Goal: Task Accomplishment & Management: Use online tool/utility

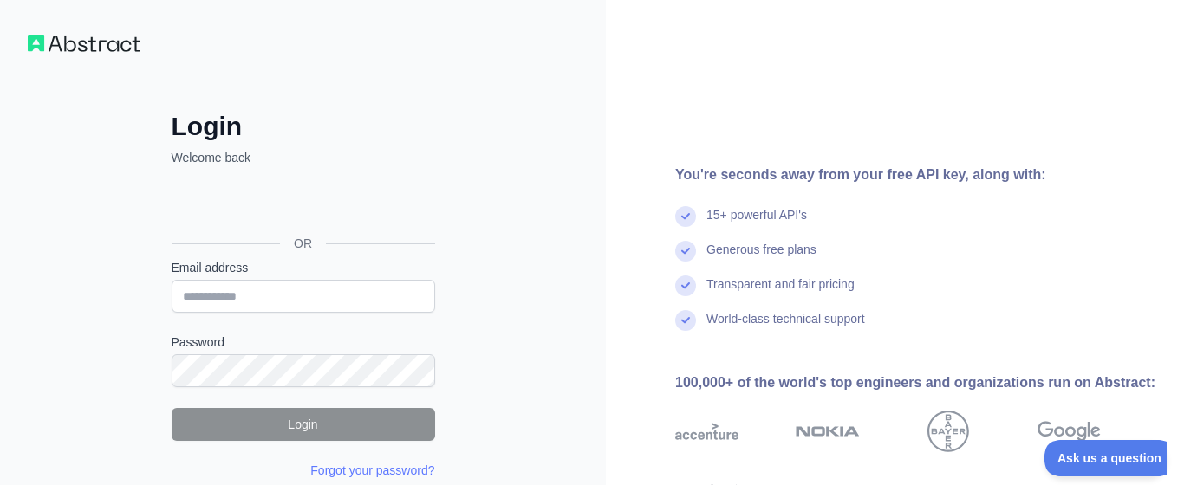
click at [383, 277] on div "Email address" at bounding box center [303, 286] width 263 height 54
click at [369, 295] on input "Email address" at bounding box center [303, 296] width 263 height 33
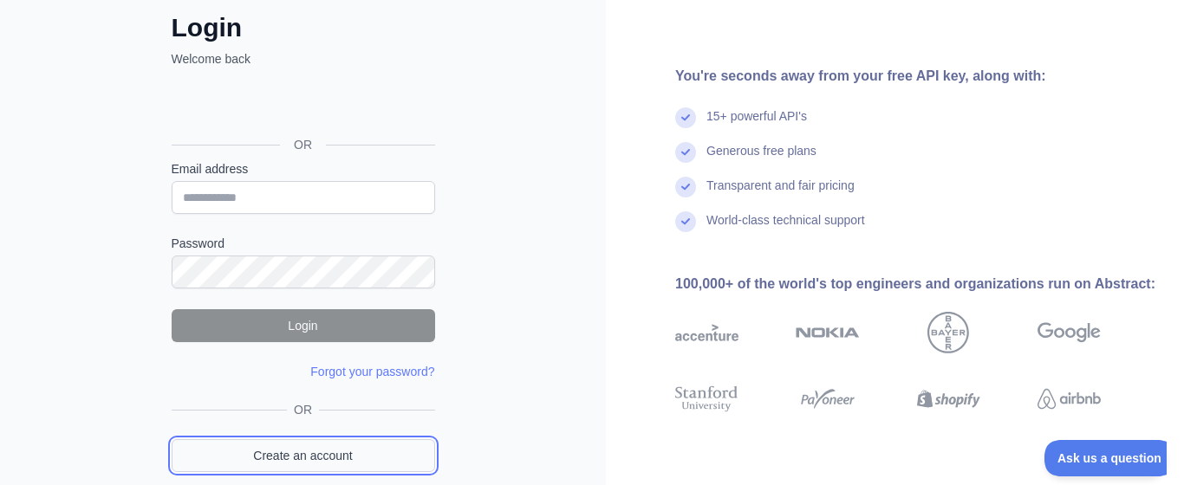
click at [329, 445] on link "Create an account" at bounding box center [303, 455] width 263 height 33
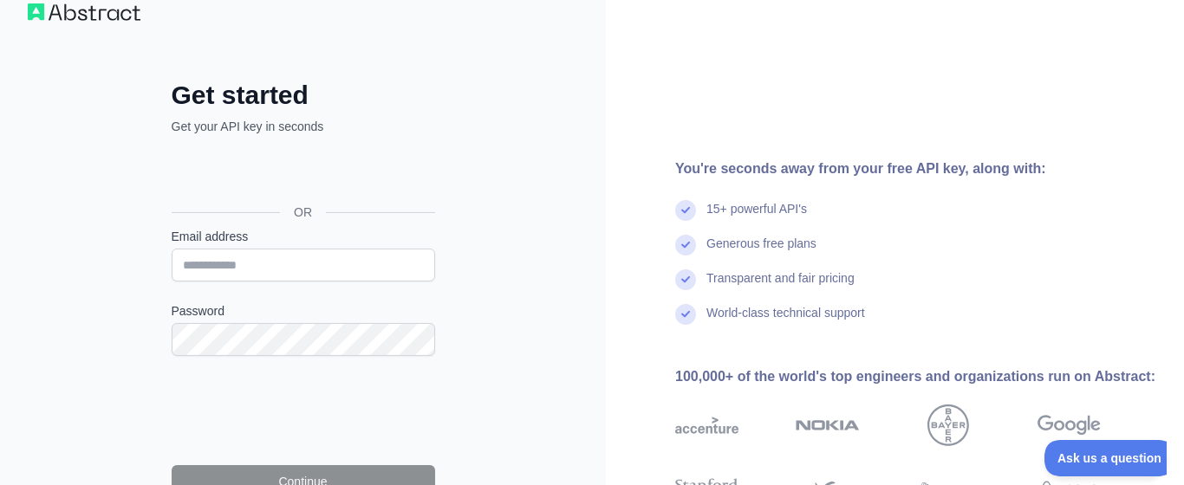
scroll to position [28, 0]
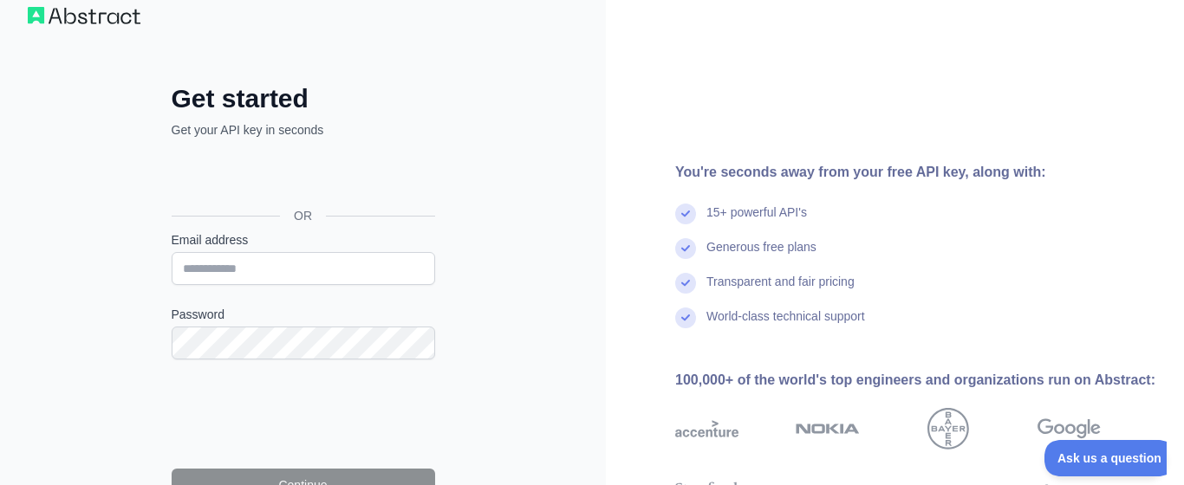
click at [365, 263] on input "Email address" at bounding box center [303, 268] width 263 height 33
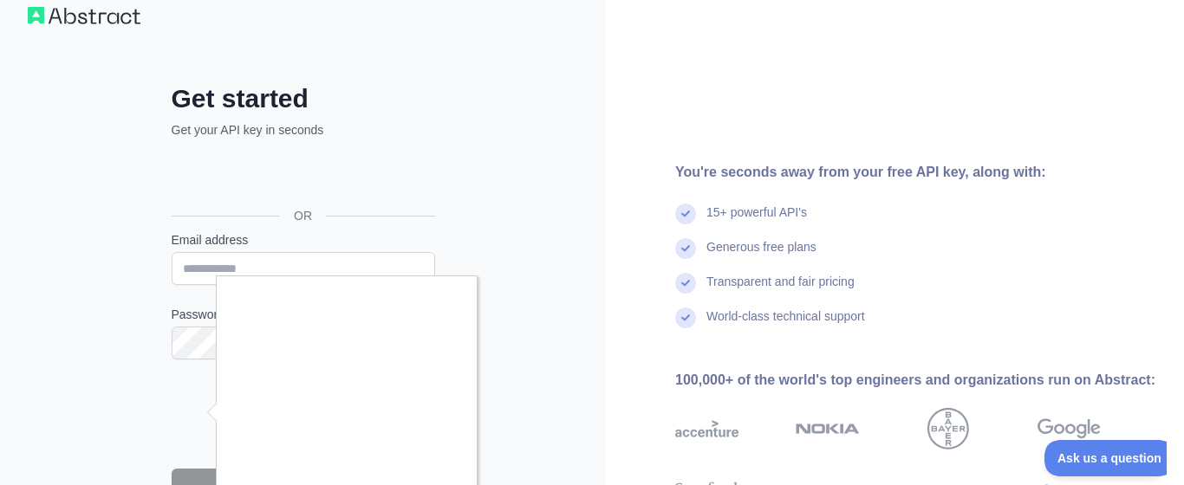
scroll to position [127, 0]
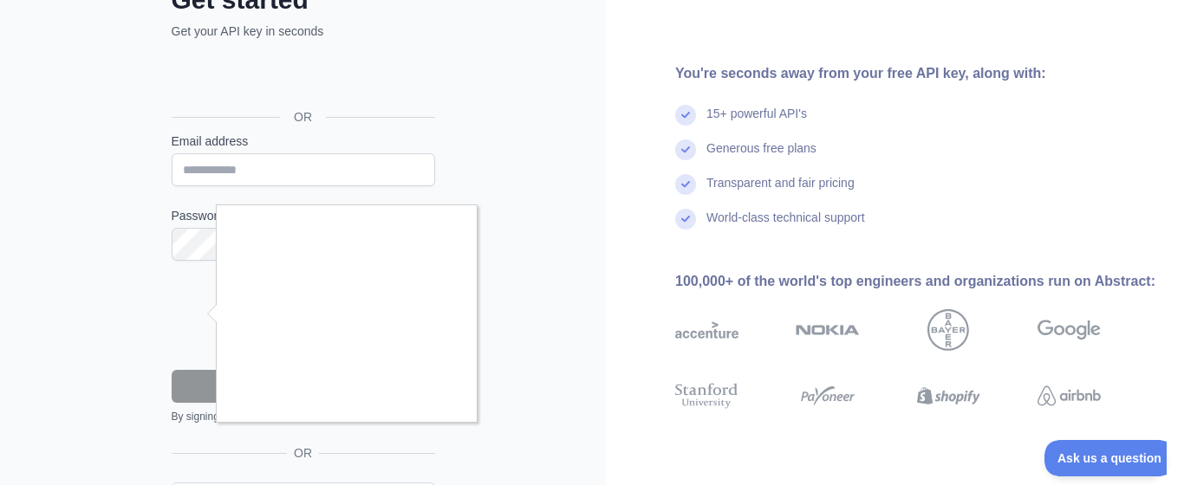
click at [495, 275] on div at bounding box center [592, 242] width 1184 height 485
click at [521, 359] on div at bounding box center [592, 242] width 1184 height 485
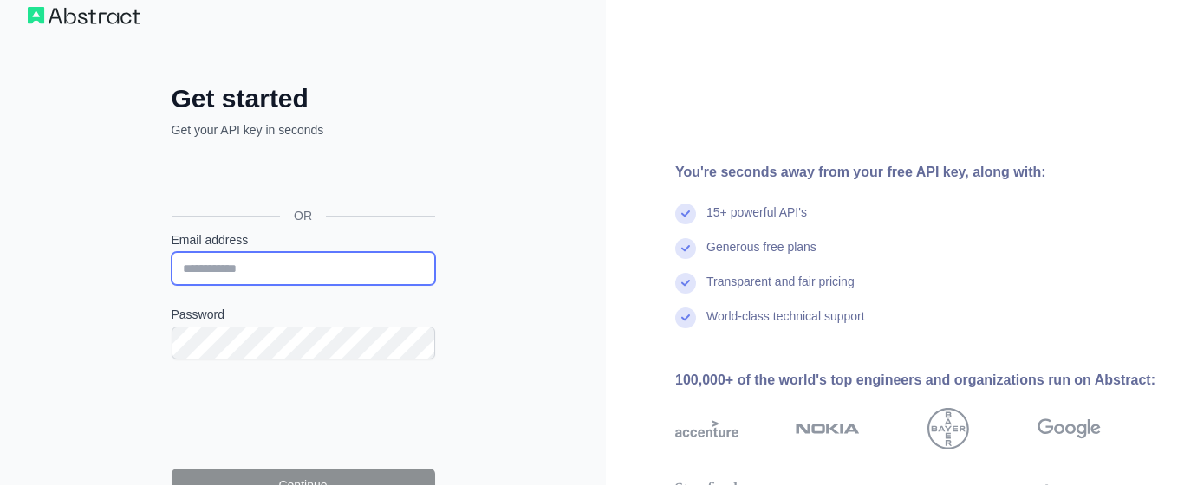
click at [271, 260] on input "Email address" at bounding box center [303, 268] width 263 height 33
click at [288, 269] on input "Email address" at bounding box center [303, 268] width 263 height 33
click at [384, 279] on input "Email address" at bounding box center [303, 268] width 263 height 33
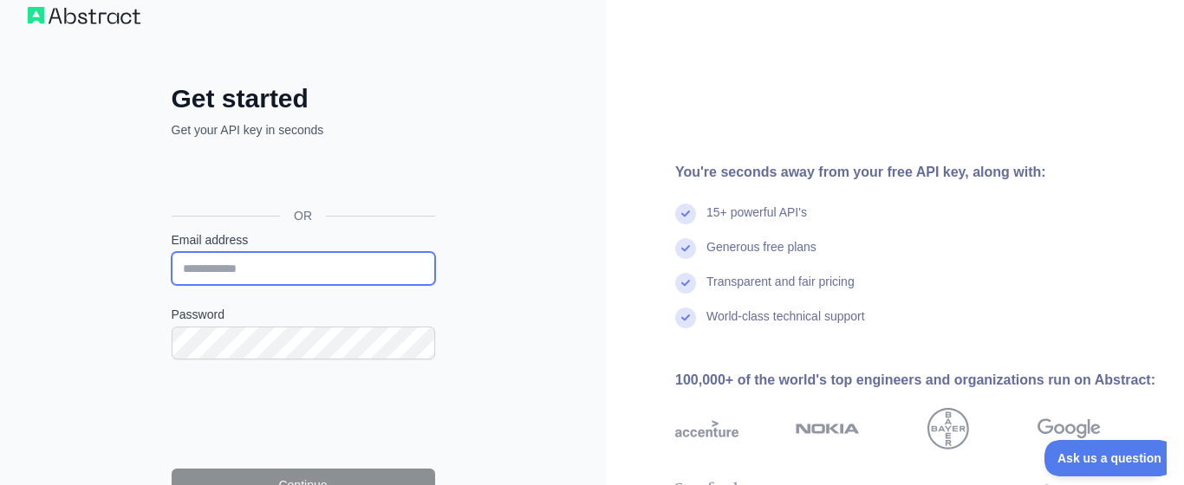
click at [284, 265] on input "Email address" at bounding box center [303, 268] width 263 height 33
paste input "**********"
type input "**********"
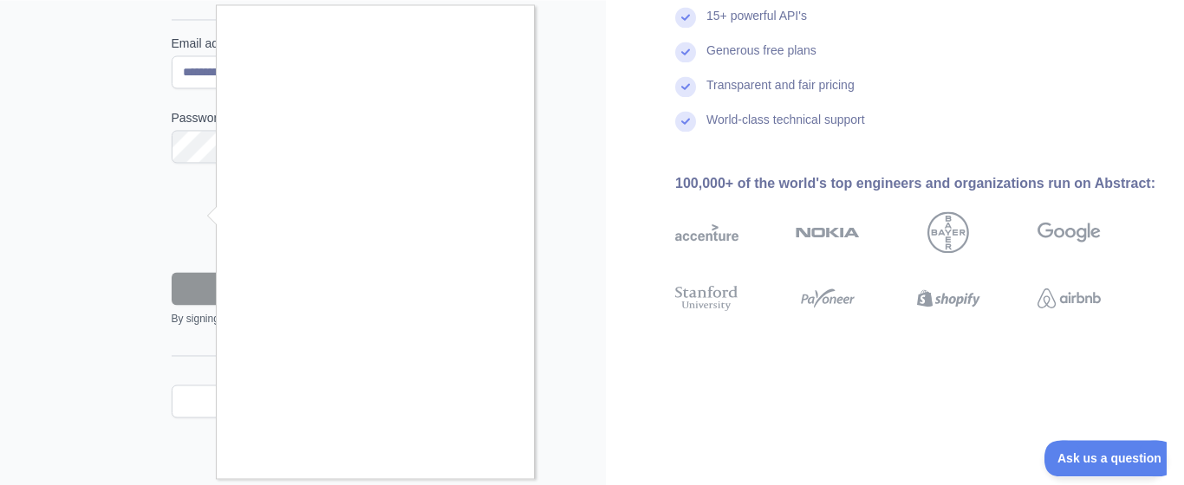
scroll to position [225, 0]
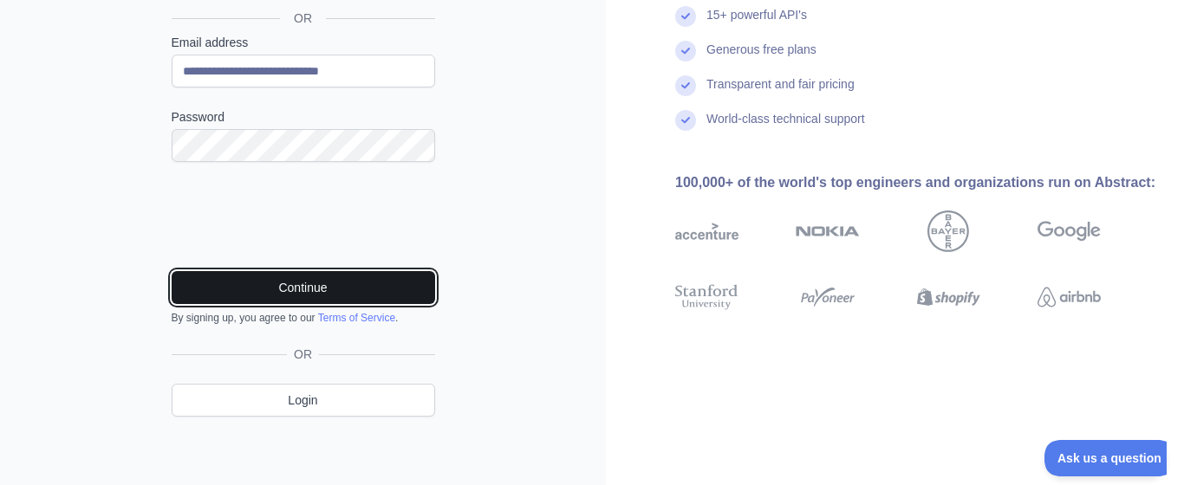
click at [303, 282] on button "Continue" at bounding box center [303, 287] width 263 height 33
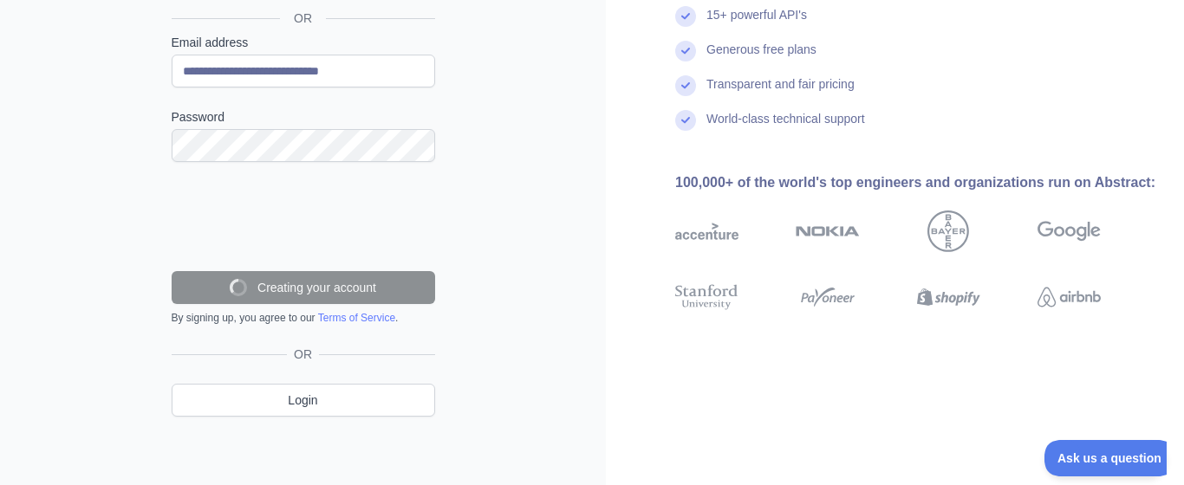
scroll to position [170, 0]
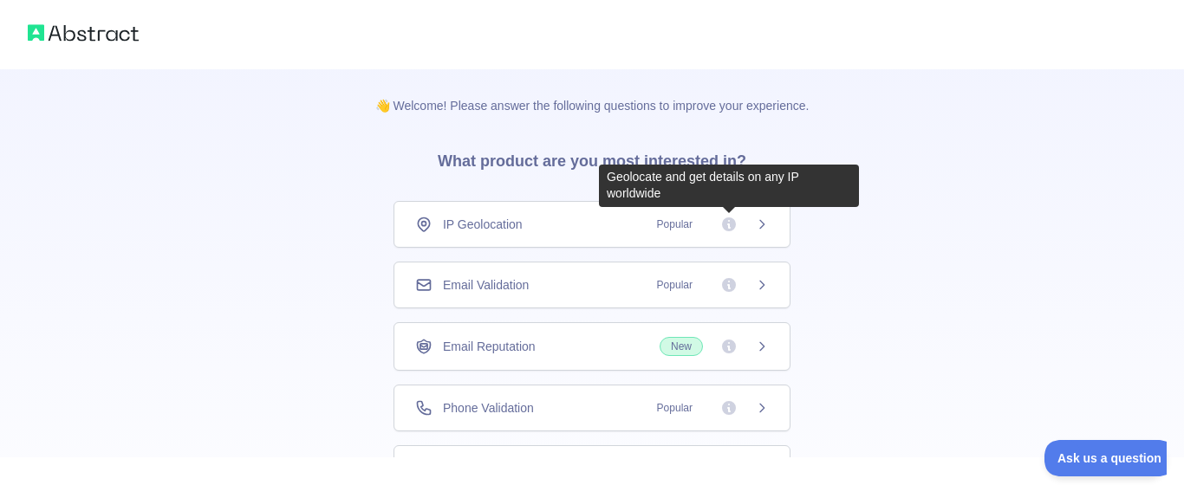
click at [745, 229] on span "Popular" at bounding box center [707, 224] width 122 height 17
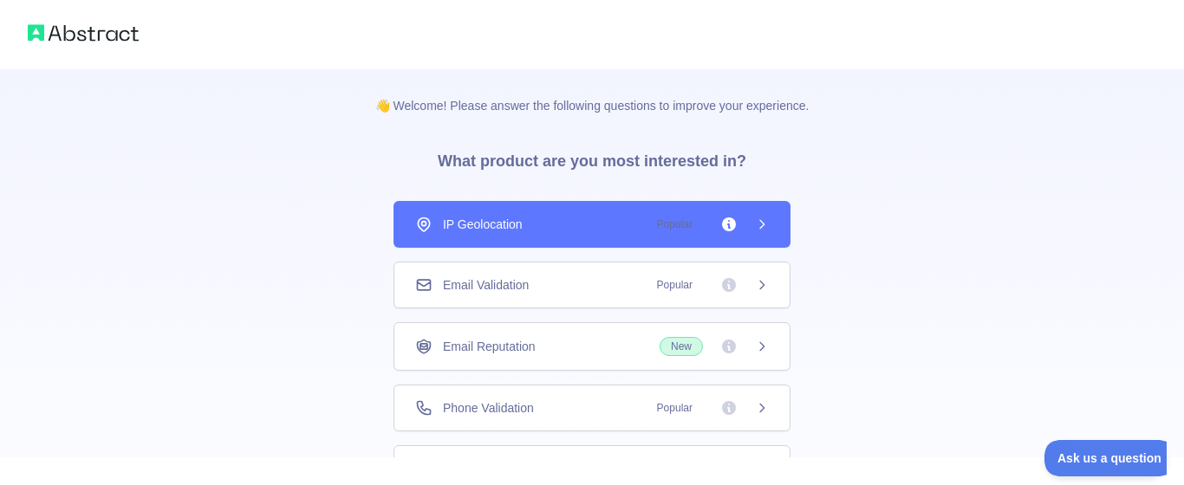
click at [750, 294] on div "Email Validation Popular" at bounding box center [591, 285] width 397 height 47
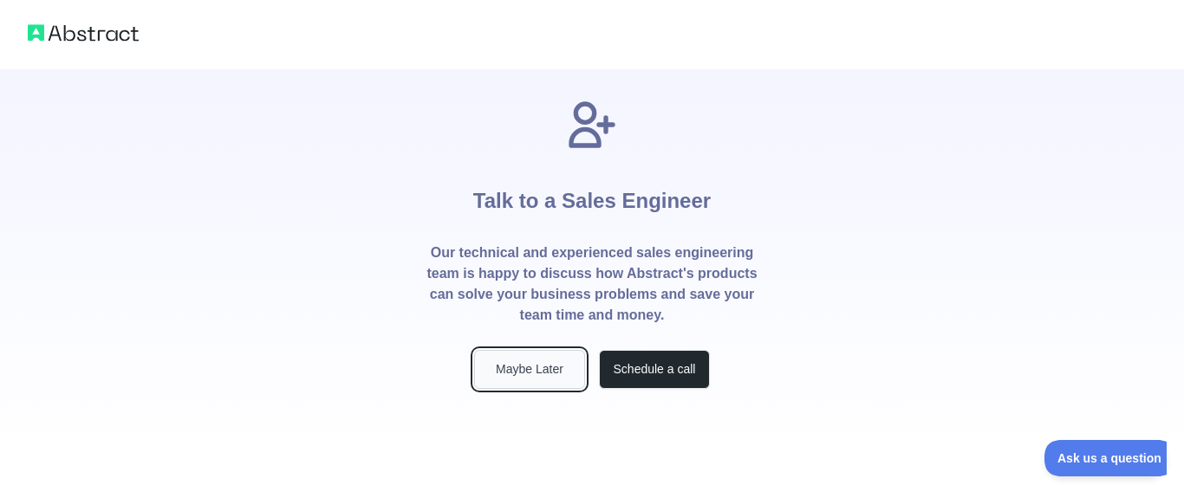
click at [560, 365] on button "Maybe Later" at bounding box center [529, 369] width 111 height 39
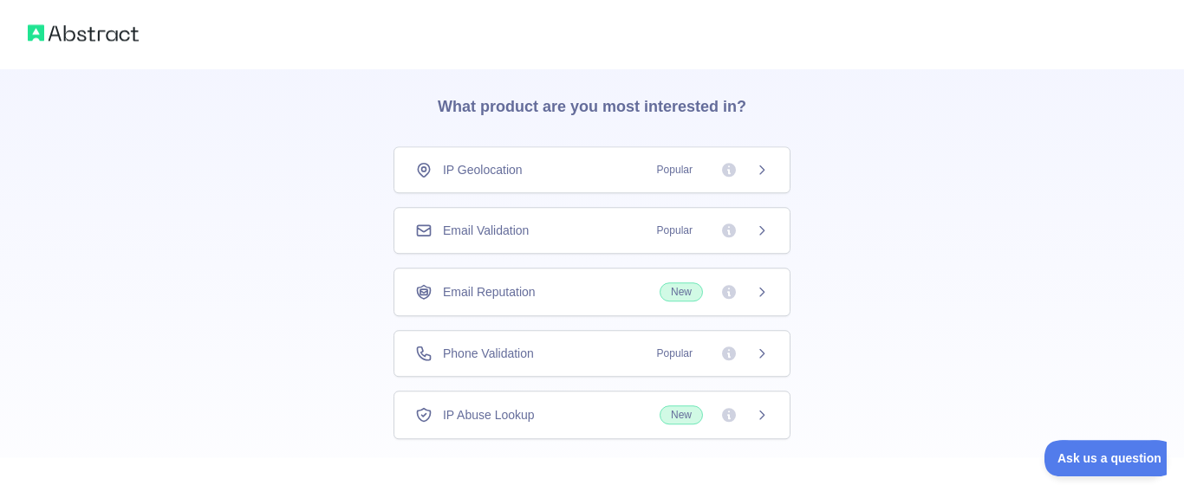
scroll to position [99, 0]
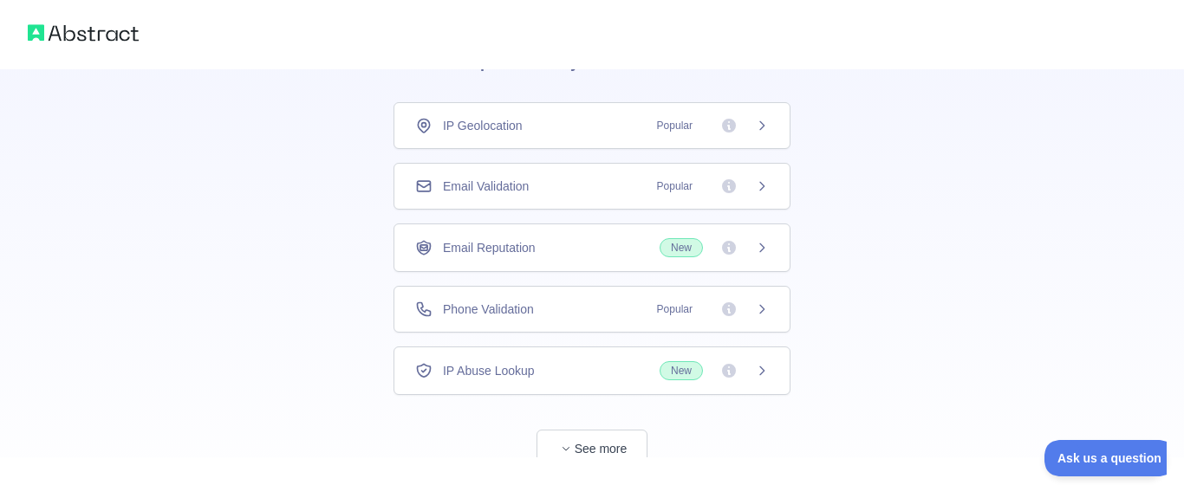
click at [763, 122] on icon at bounding box center [762, 126] width 14 height 14
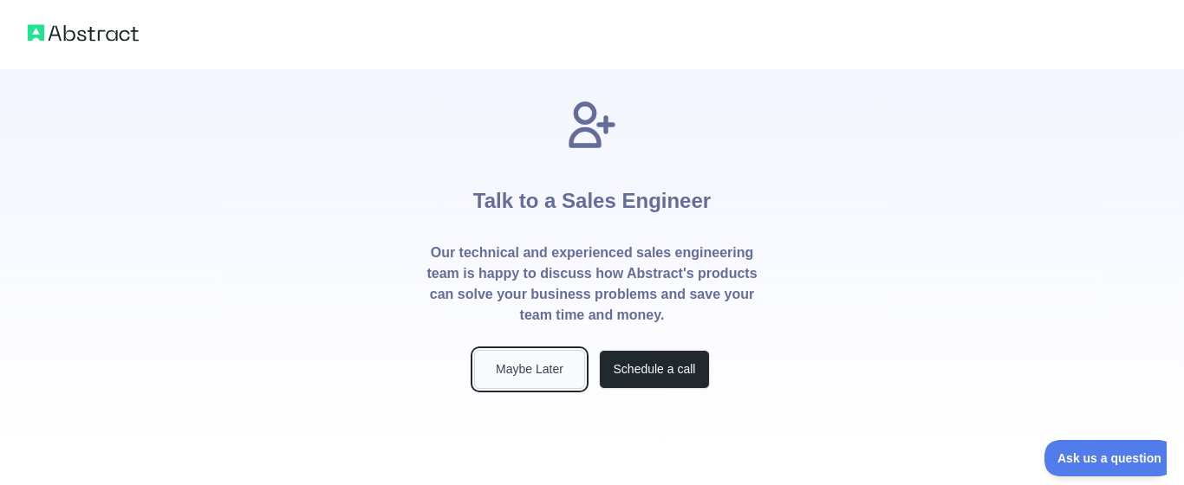
click at [557, 380] on button "Maybe Later" at bounding box center [529, 369] width 111 height 39
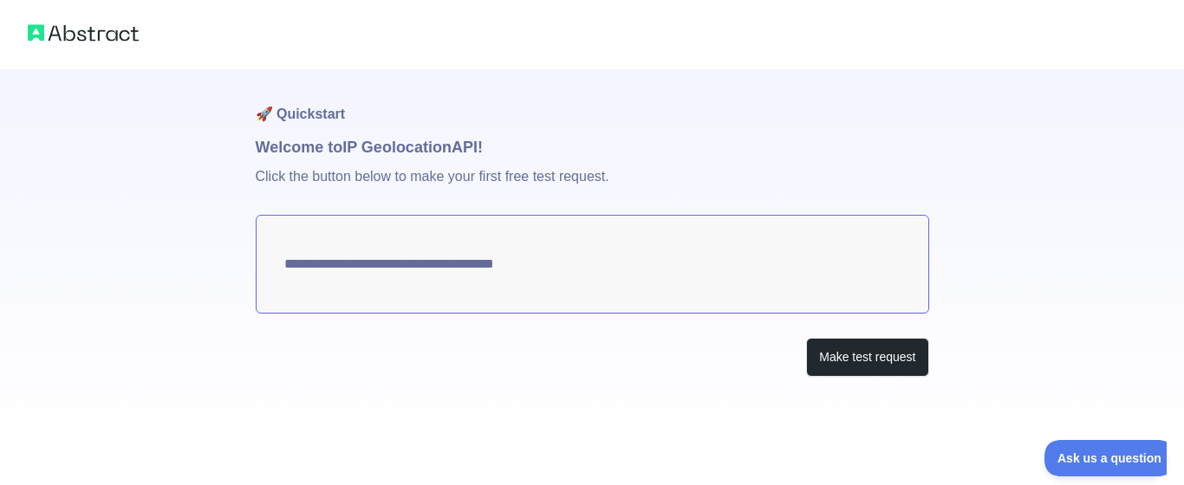
type textarea "**********"
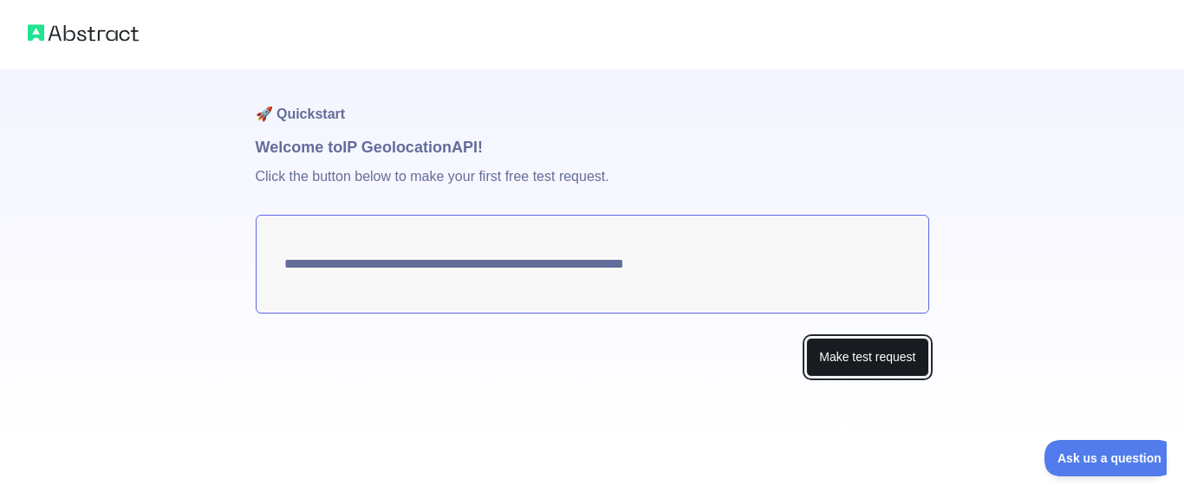
click at [860, 348] on button "Make test request" at bounding box center [867, 357] width 122 height 39
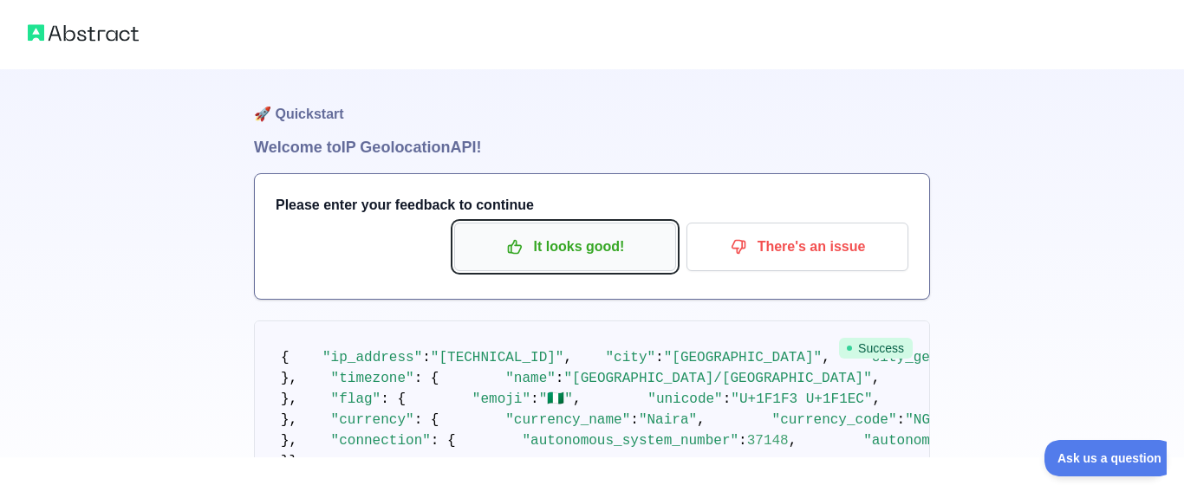
click at [626, 250] on p "It looks good!" at bounding box center [565, 246] width 196 height 29
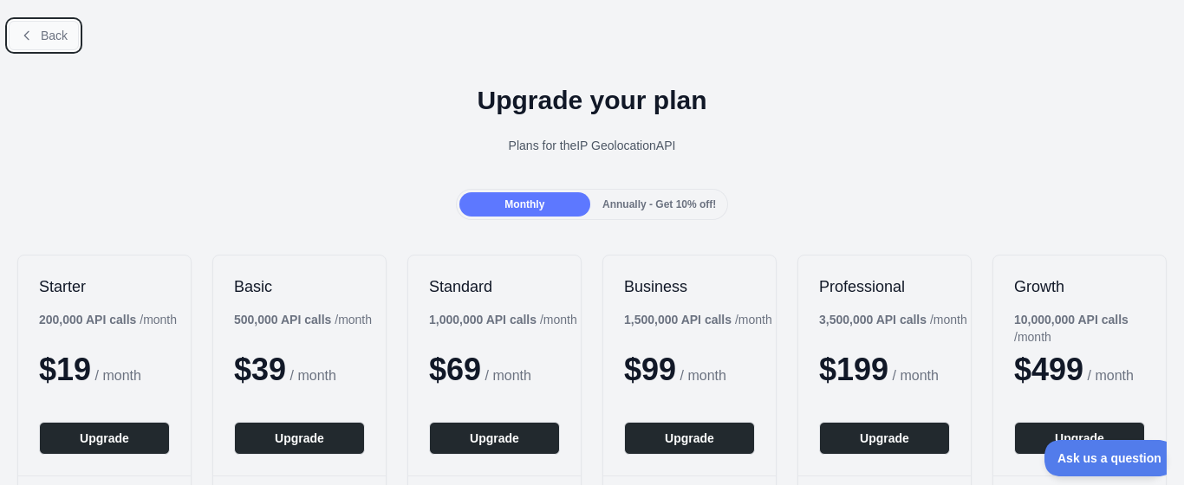
click at [57, 41] on span "Back" at bounding box center [54, 36] width 27 height 14
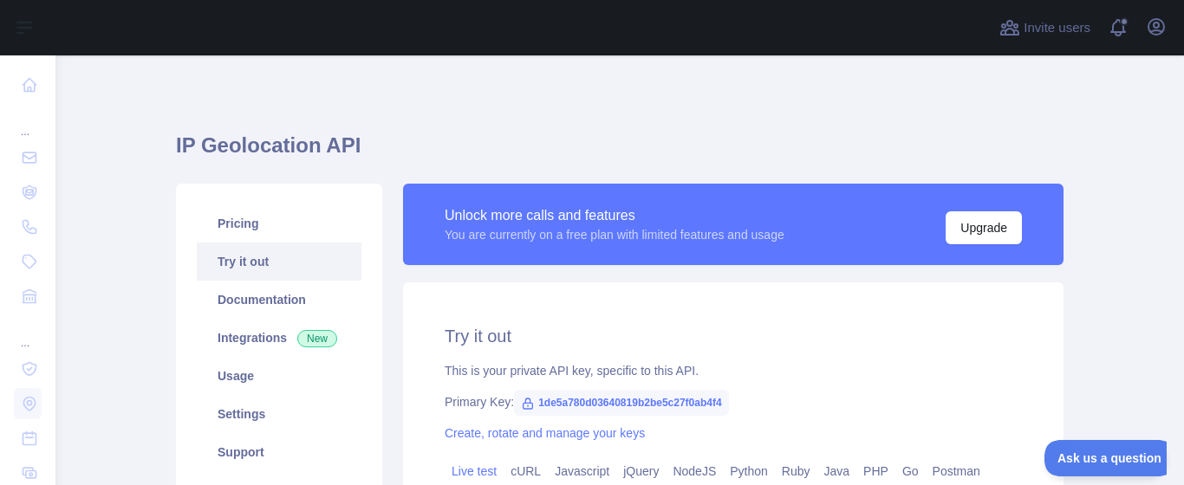
type textarea "**********"
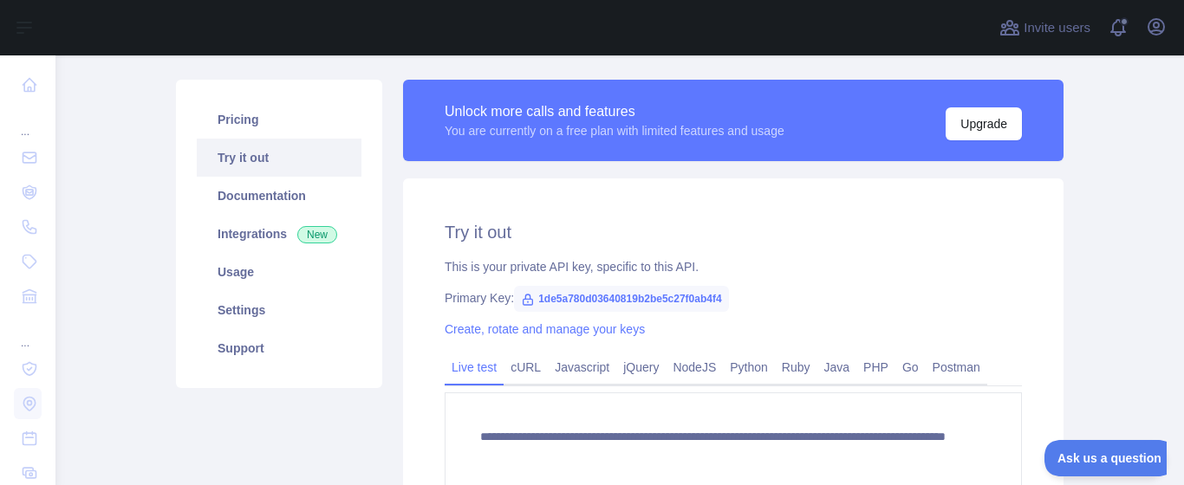
click at [602, 297] on span "1de5a780d03640819b2be5c27f0ab4f4" at bounding box center [621, 299] width 215 height 26
drag, startPoint x: 724, startPoint y: 298, endPoint x: 539, endPoint y: 302, distance: 184.6
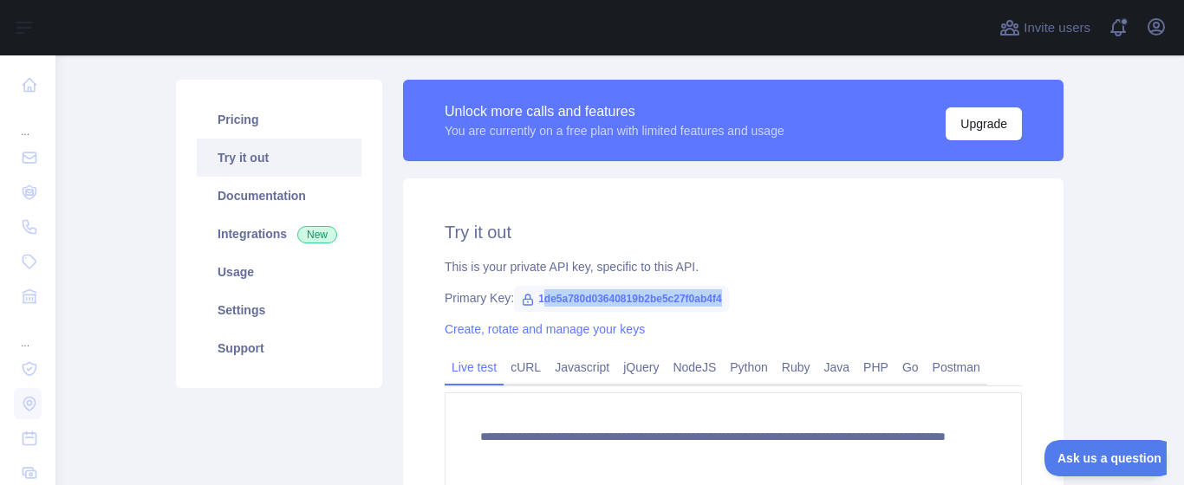
click at [539, 302] on span "1de5a780d03640819b2be5c27f0ab4f4" at bounding box center [621, 299] width 215 height 26
click at [571, 299] on span "1de5a780d03640819b2be5c27f0ab4f4" at bounding box center [621, 299] width 215 height 26
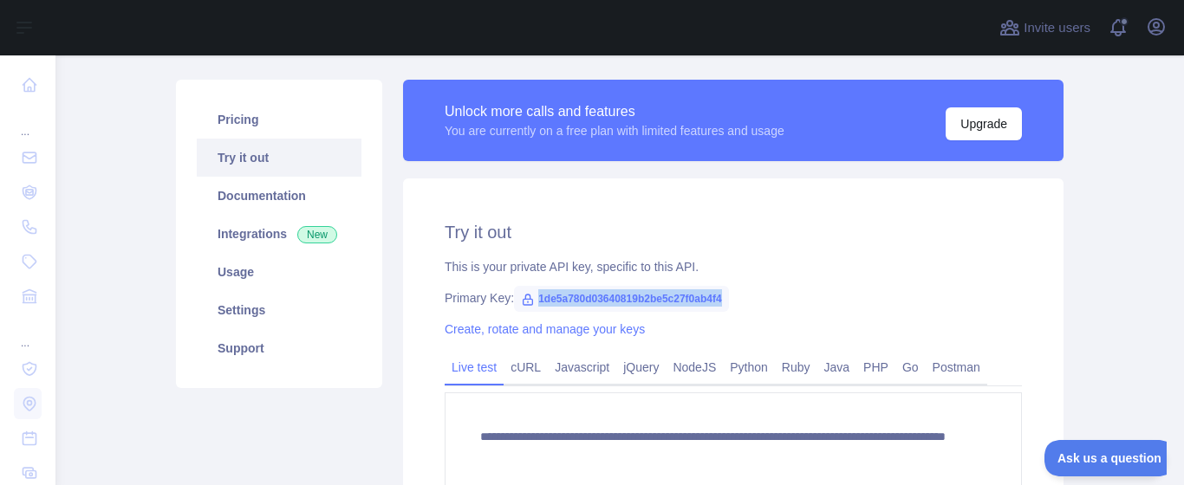
click at [571, 299] on span "1de5a780d03640819b2be5c27f0ab4f4" at bounding box center [621, 299] width 215 height 26
copy span "1de5a780d03640819b2be5c27f0ab4f4"
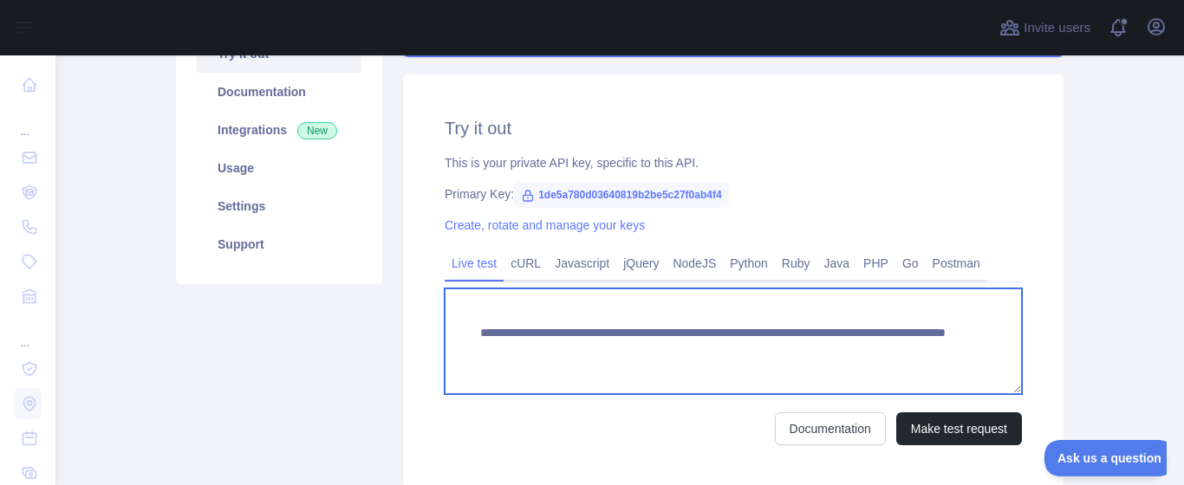
click at [684, 336] on textarea "**********" at bounding box center [733, 342] width 577 height 106
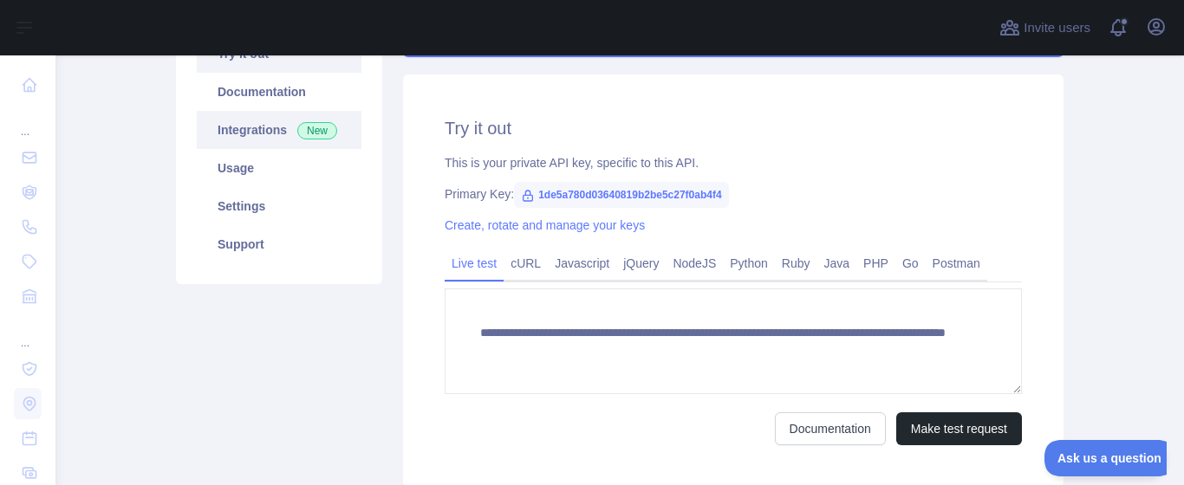
click at [314, 136] on span "New" at bounding box center [317, 130] width 40 height 17
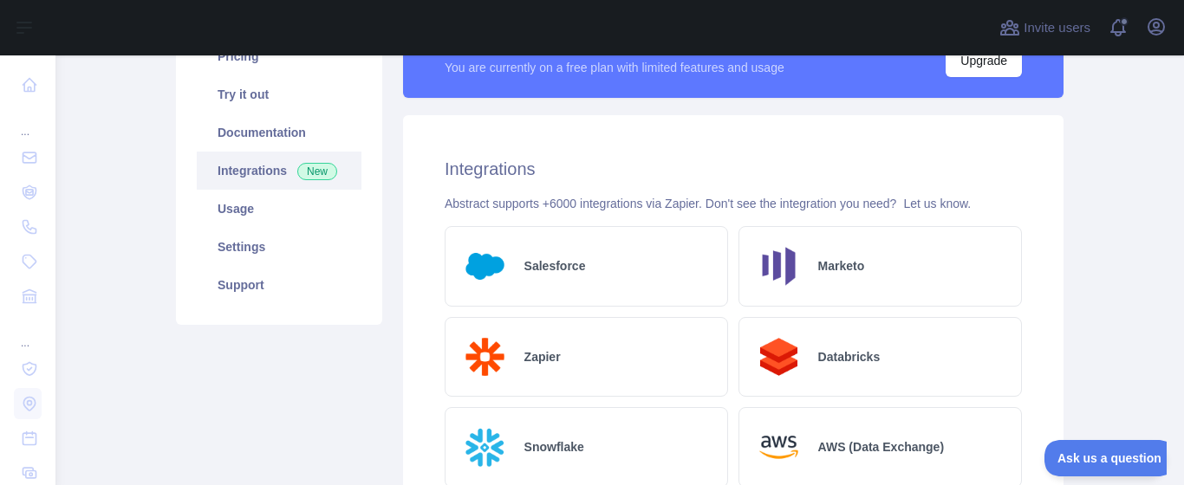
scroll to position [208, 0]
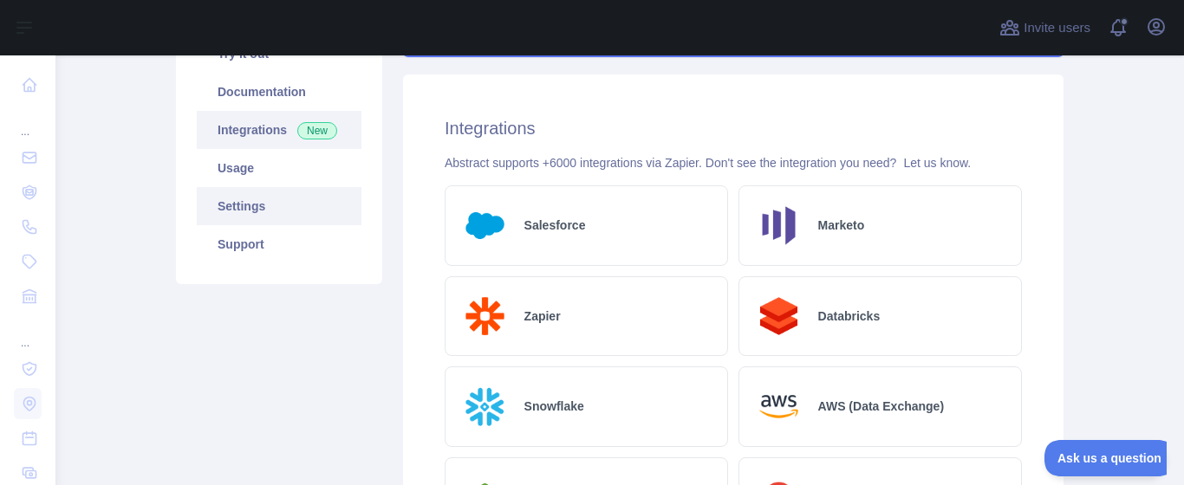
click at [298, 219] on link "Settings" at bounding box center [279, 206] width 165 height 38
